Goal: Task Accomplishment & Management: Manage account settings

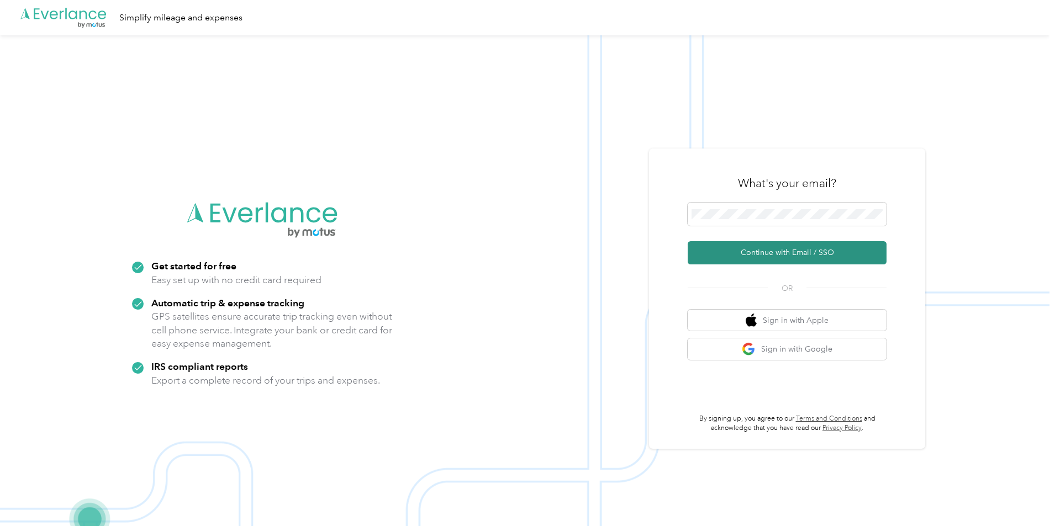
click at [793, 259] on button "Continue with Email / SSO" at bounding box center [787, 252] width 199 height 23
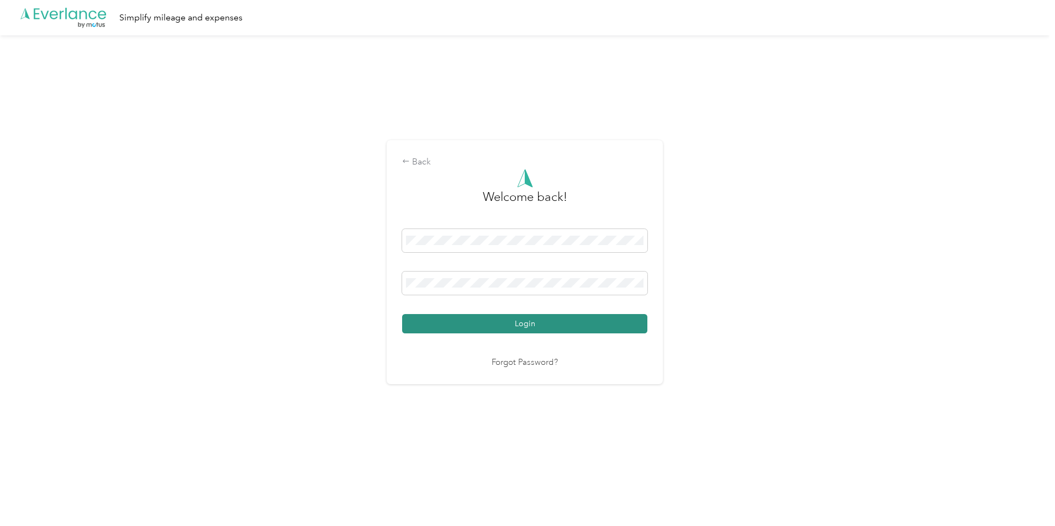
click at [530, 330] on button "Login" at bounding box center [524, 323] width 245 height 19
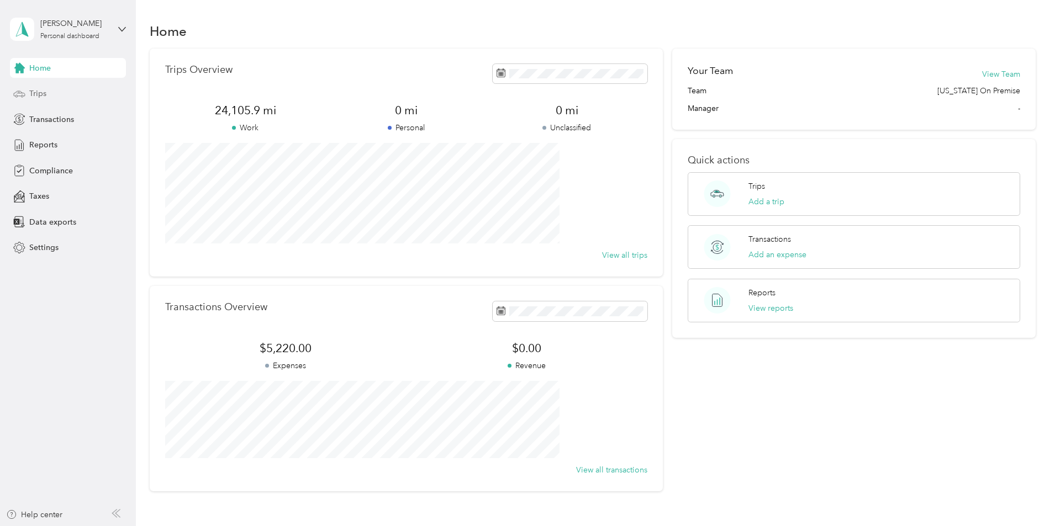
click at [23, 96] on circle at bounding box center [22, 96] width 2 height 2
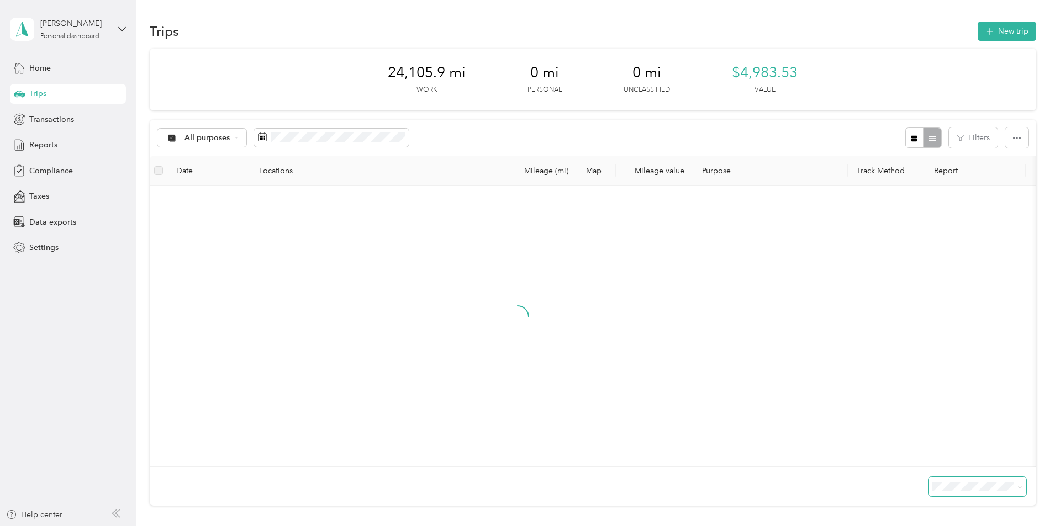
click at [1018, 488] on icon at bounding box center [1019, 487] width 3 height 2
click at [878, 467] on li "100 per load" at bounding box center [901, 474] width 98 height 19
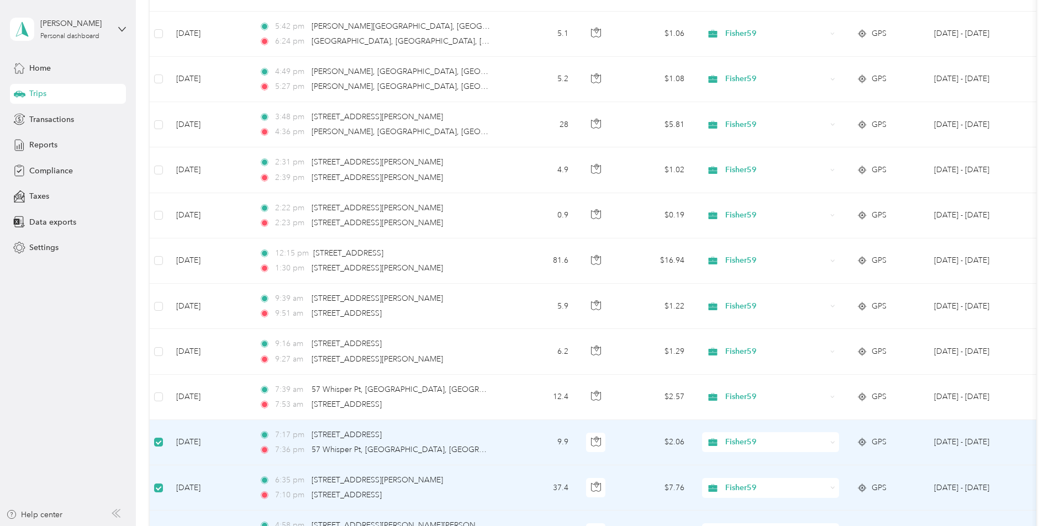
scroll to position [2264, 0]
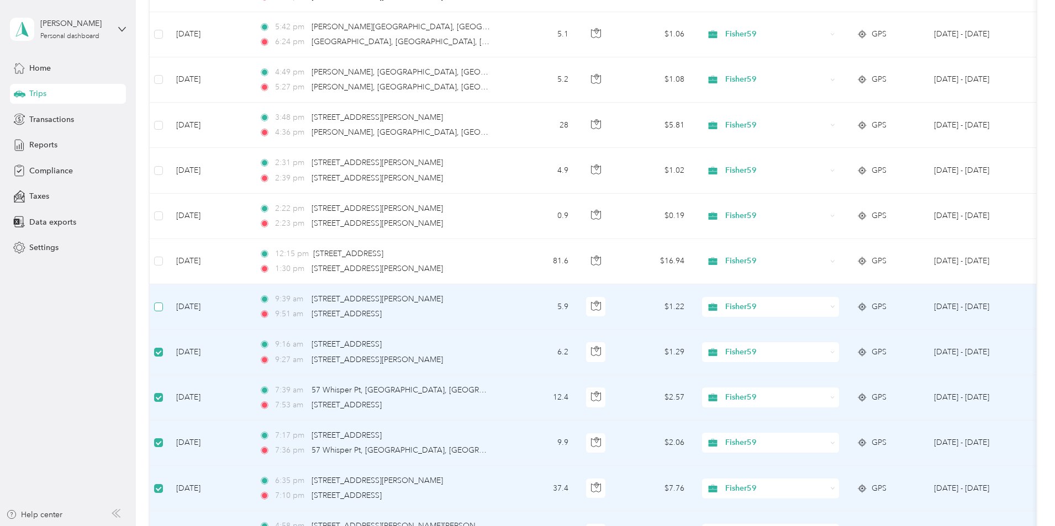
click at [163, 312] on label at bounding box center [158, 307] width 9 height 12
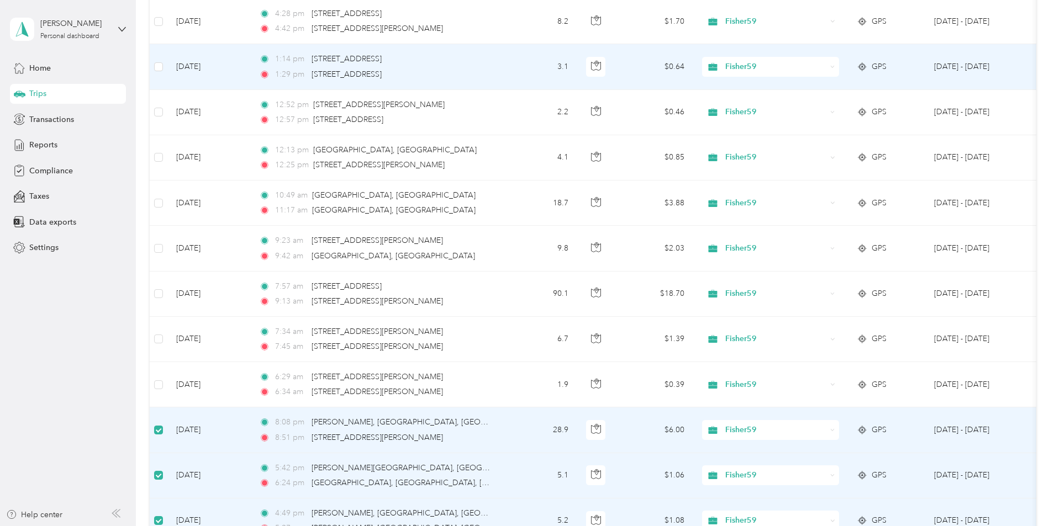
scroll to position [1823, 0]
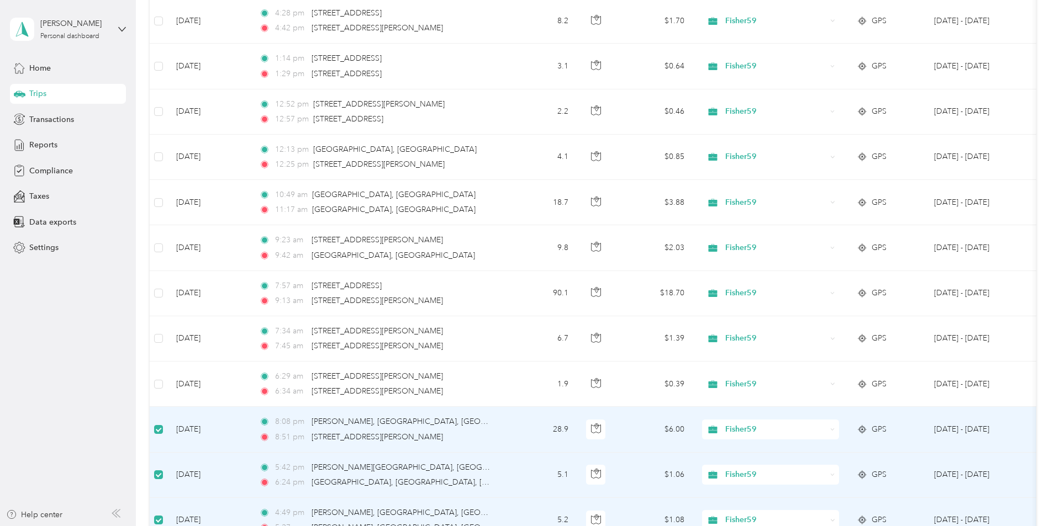
drag, startPoint x: 253, startPoint y: 234, endPoint x: 201, endPoint y: 256, distance: 56.4
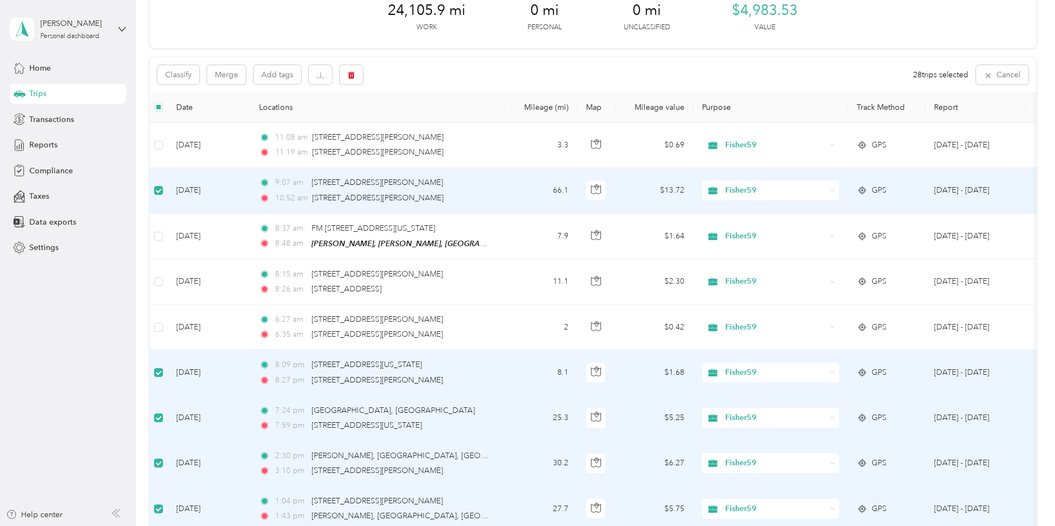
scroll to position [0, 0]
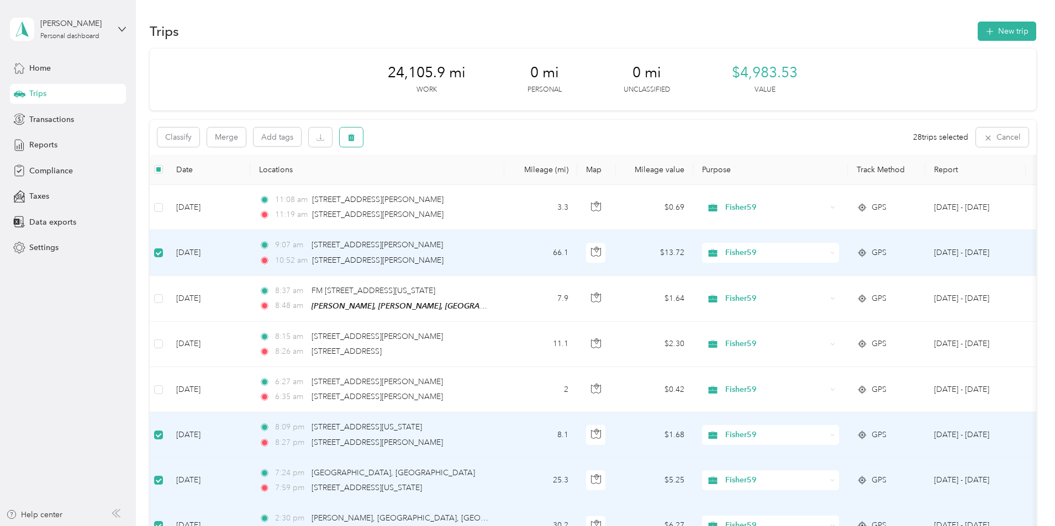
click at [355, 136] on icon "button" at bounding box center [351, 138] width 8 height 8
click at [510, 184] on button "Yes" at bounding box center [510, 184] width 22 height 18
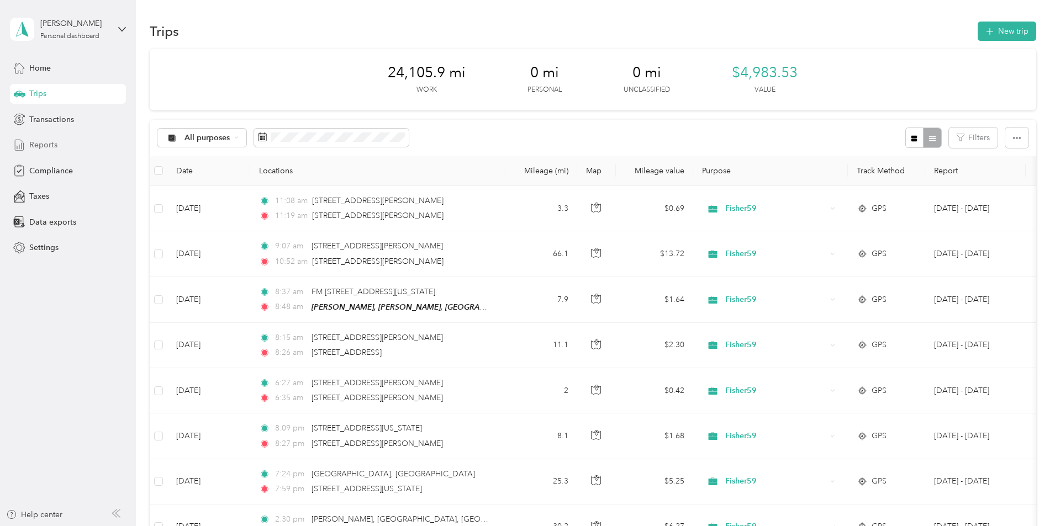
click at [19, 144] on icon at bounding box center [19, 145] width 12 height 12
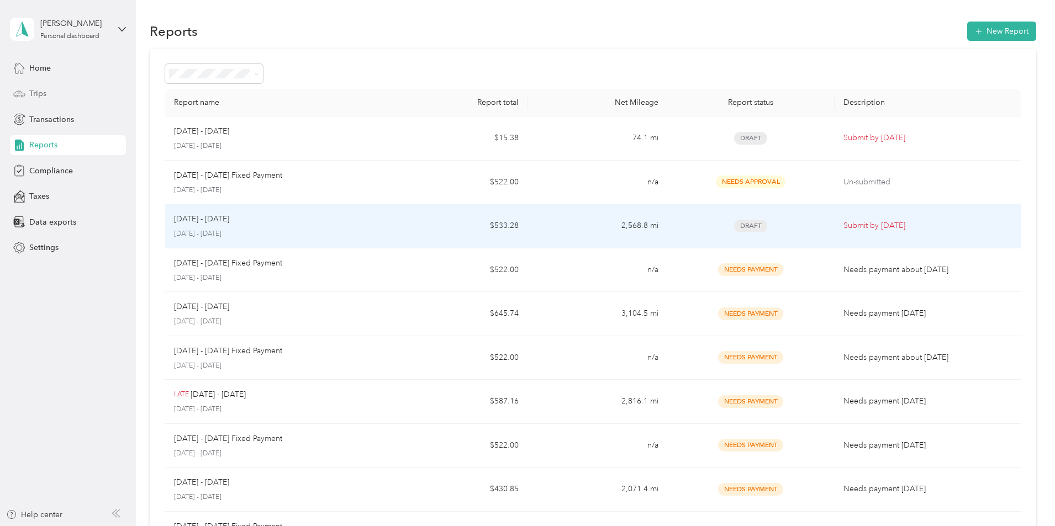
click at [734, 225] on span "Draft" at bounding box center [750, 226] width 33 height 13
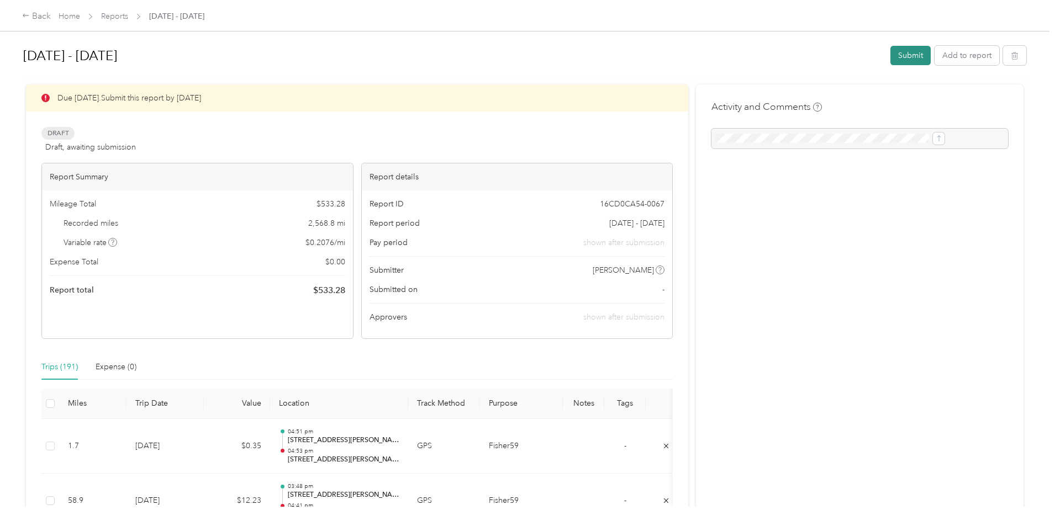
click at [890, 60] on button "Submit" at bounding box center [910, 55] width 40 height 19
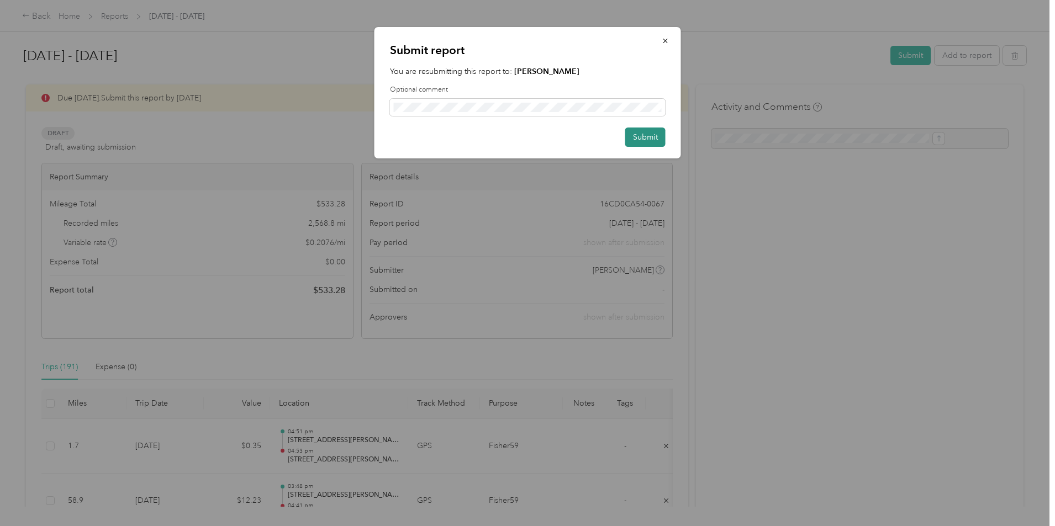
click at [650, 137] on button "Submit" at bounding box center [645, 137] width 40 height 19
